Goal: Task Accomplishment & Management: Manage account settings

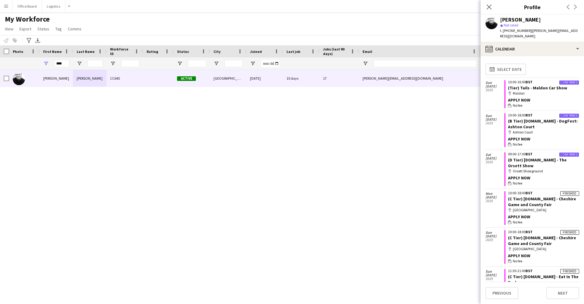
scroll to position [5, 0]
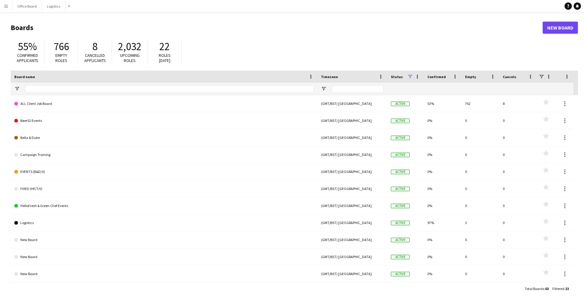
click at [10, 8] on button "Menu" at bounding box center [6, 6] width 12 height 12
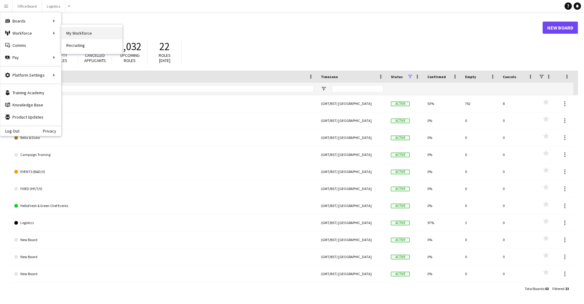
click at [77, 38] on link "My Workforce" at bounding box center [91, 33] width 61 height 12
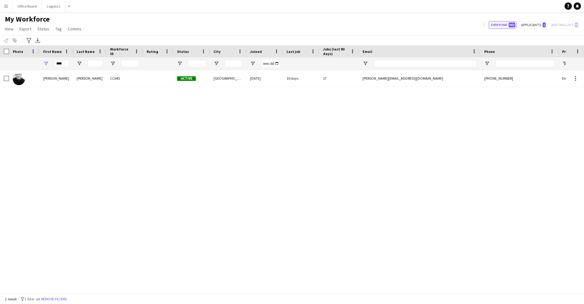
click at [63, 57] on div "First Name" at bounding box center [56, 51] width 26 height 12
click at [63, 59] on div "****" at bounding box center [61, 64] width 15 height 12
click at [63, 63] on input "****" at bounding box center [61, 63] width 15 height 7
click at [7, 6] on app-icon "Menu" at bounding box center [6, 6] width 5 height 5
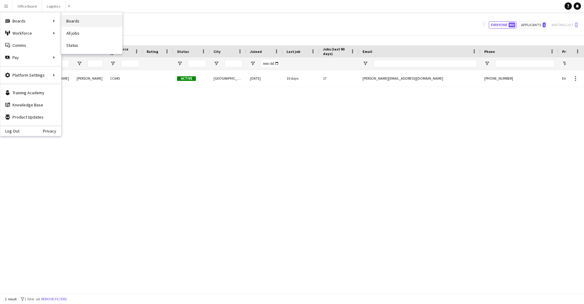
click at [73, 21] on link "Boards" at bounding box center [91, 21] width 61 height 12
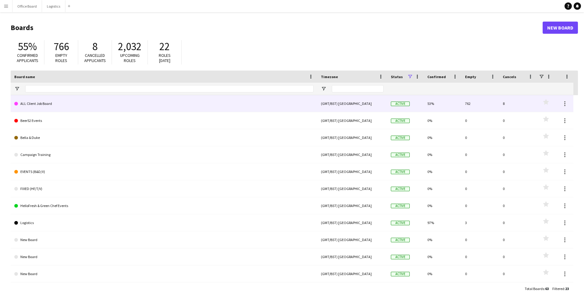
click at [43, 110] on link "ALL Client Job Board" at bounding box center [163, 103] width 299 height 17
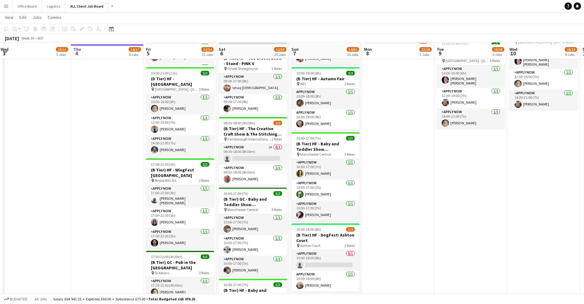
scroll to position [652, 0]
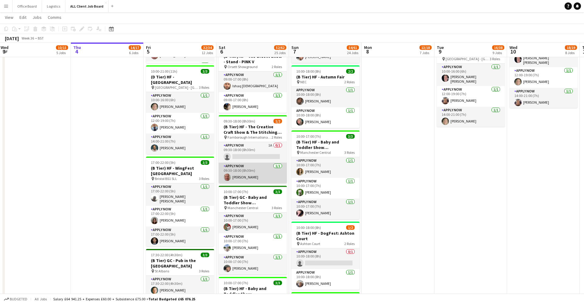
click at [246, 165] on app-card-role "APPLY NOW 1/1 09:30-18:00 (8h30m) Philip Shufflebotham" at bounding box center [253, 173] width 68 height 21
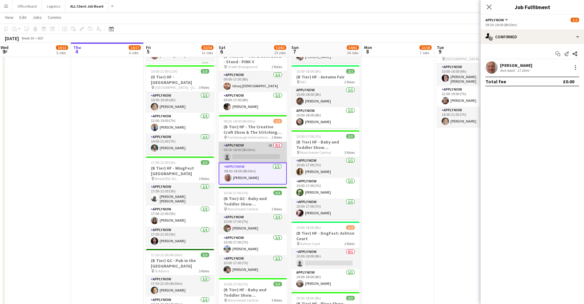
click at [245, 161] on app-card-role "APPLY NOW 1A 0/1 09:30-18:00 (8h30m) single-neutral-actions" at bounding box center [253, 152] width 68 height 21
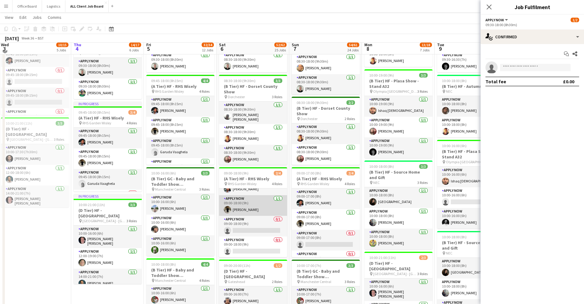
scroll to position [364, 0]
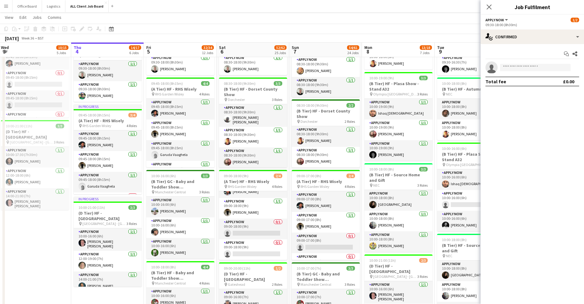
click at [5, 8] on app-icon "Menu" at bounding box center [6, 6] width 5 height 5
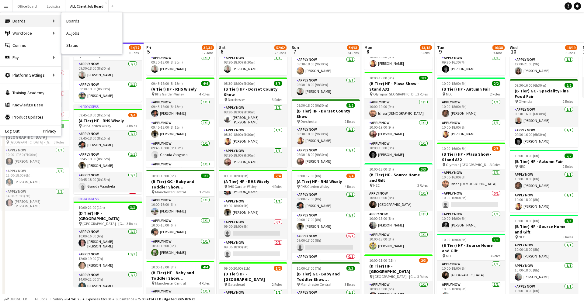
click at [34, 20] on div "Boards Boards" at bounding box center [30, 21] width 61 height 12
click at [21, 4] on button "Office Board Close" at bounding box center [27, 6] width 30 height 12
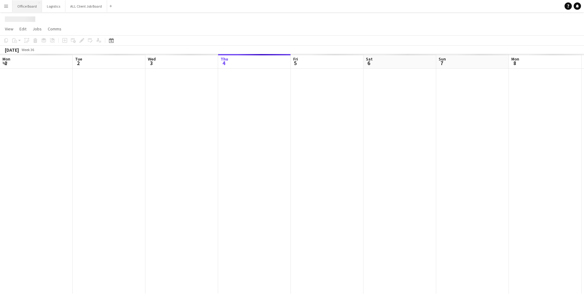
scroll to position [0, 145]
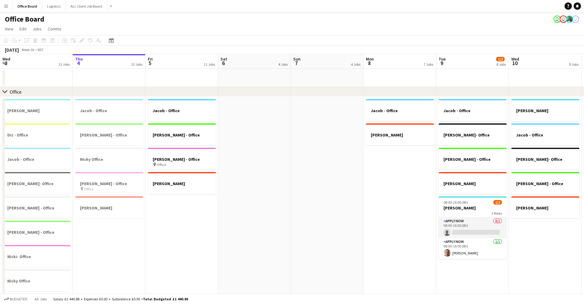
click at [2, 6] on button "Menu" at bounding box center [6, 6] width 12 height 12
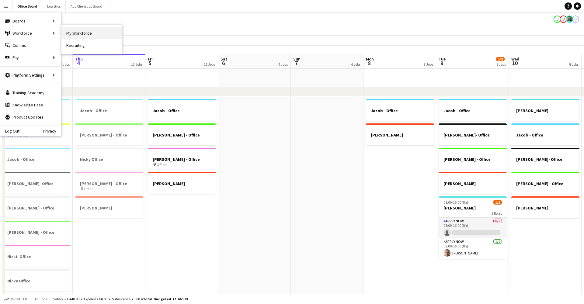
click at [78, 29] on link "My Workforce" at bounding box center [91, 33] width 61 height 12
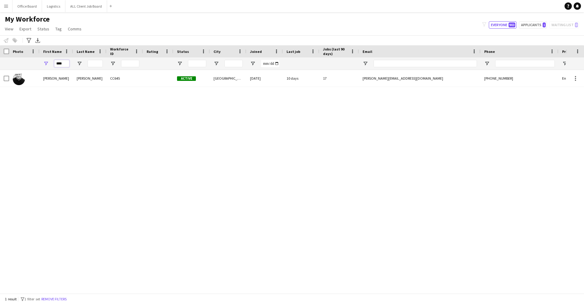
click at [63, 66] on input "****" at bounding box center [61, 63] width 15 height 7
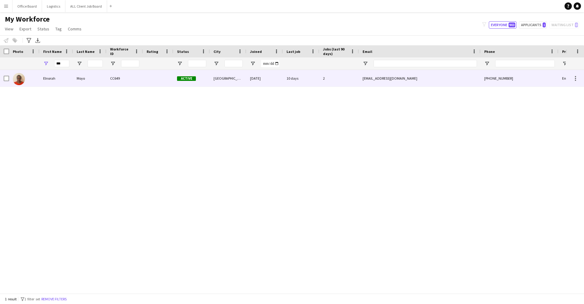
drag, startPoint x: 64, startPoint y: 74, endPoint x: 70, endPoint y: 87, distance: 14.6
click at [70, 87] on div "Elnorah Moyo CC649 Active Birmingham 30-06-2024 10 days 2 elnorahs@yahoo.com +4…" at bounding box center [283, 182] width 566 height 224
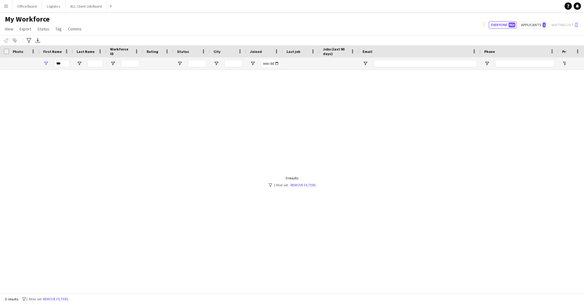
click at [65, 69] on div "***" at bounding box center [61, 64] width 15 height 12
click at [65, 66] on input "***" at bounding box center [61, 63] width 15 height 7
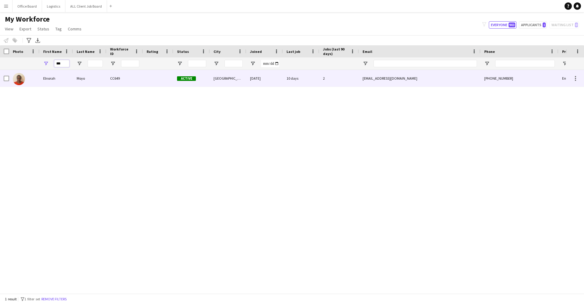
type input "***"
click at [72, 81] on div "Elnorah" at bounding box center [56, 78] width 33 height 17
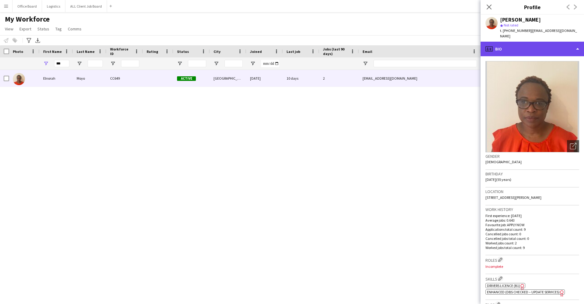
click at [537, 44] on div "profile Bio" at bounding box center [532, 49] width 103 height 15
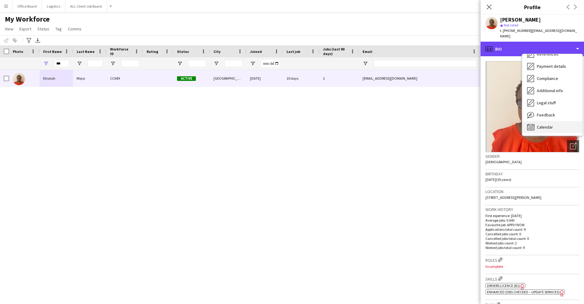
scroll to position [69, 0]
click at [544, 125] on div "Calendar Calendar" at bounding box center [552, 127] width 60 height 12
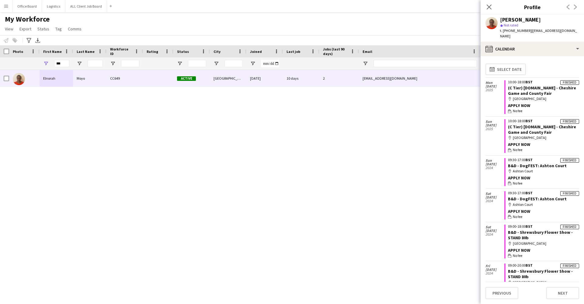
scroll to position [0, 0]
click at [388, 1] on app-navbar "Menu Boards Boards Boards All jobs Status Workforce Workforce My Workforce Recr…" at bounding box center [292, 6] width 584 height 12
click at [209, 124] on div "Elnorah Moyo CC649 Active Birmingham 30-06-2024 10 days 2 elnorahs@yahoo.com +4…" at bounding box center [283, 182] width 566 height 224
